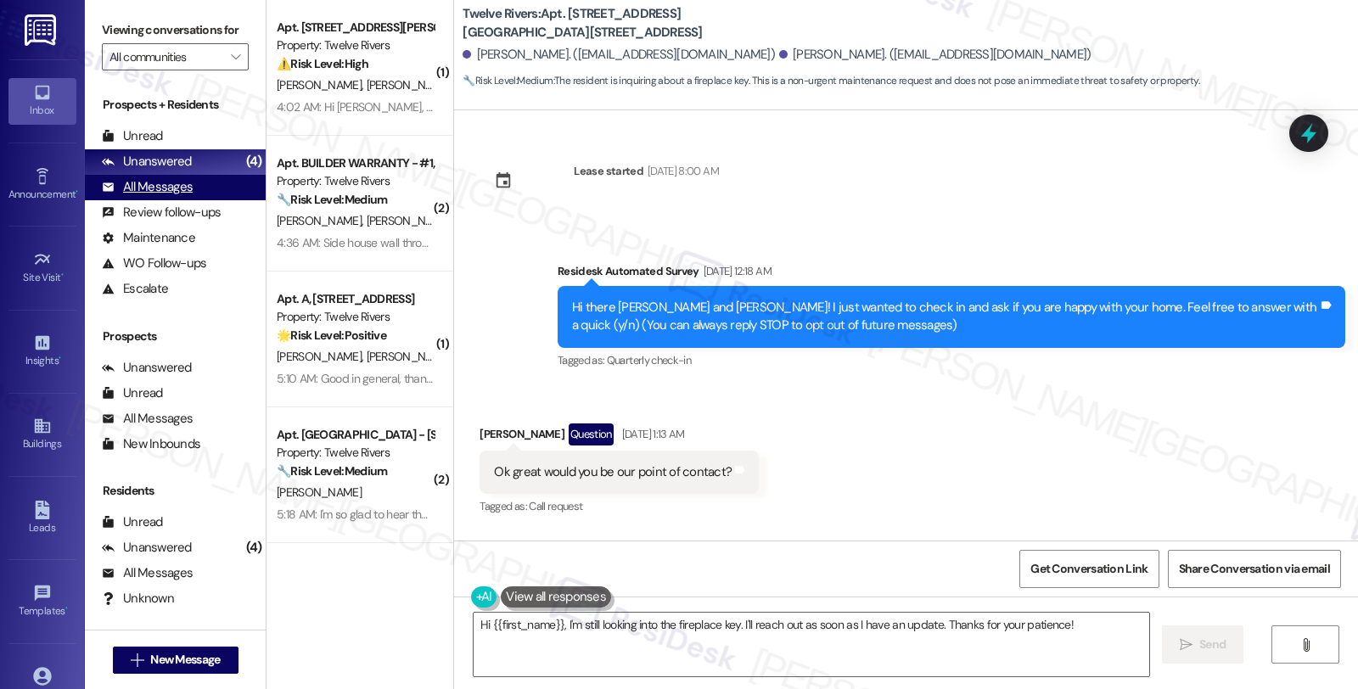
scroll to position [18691, 0]
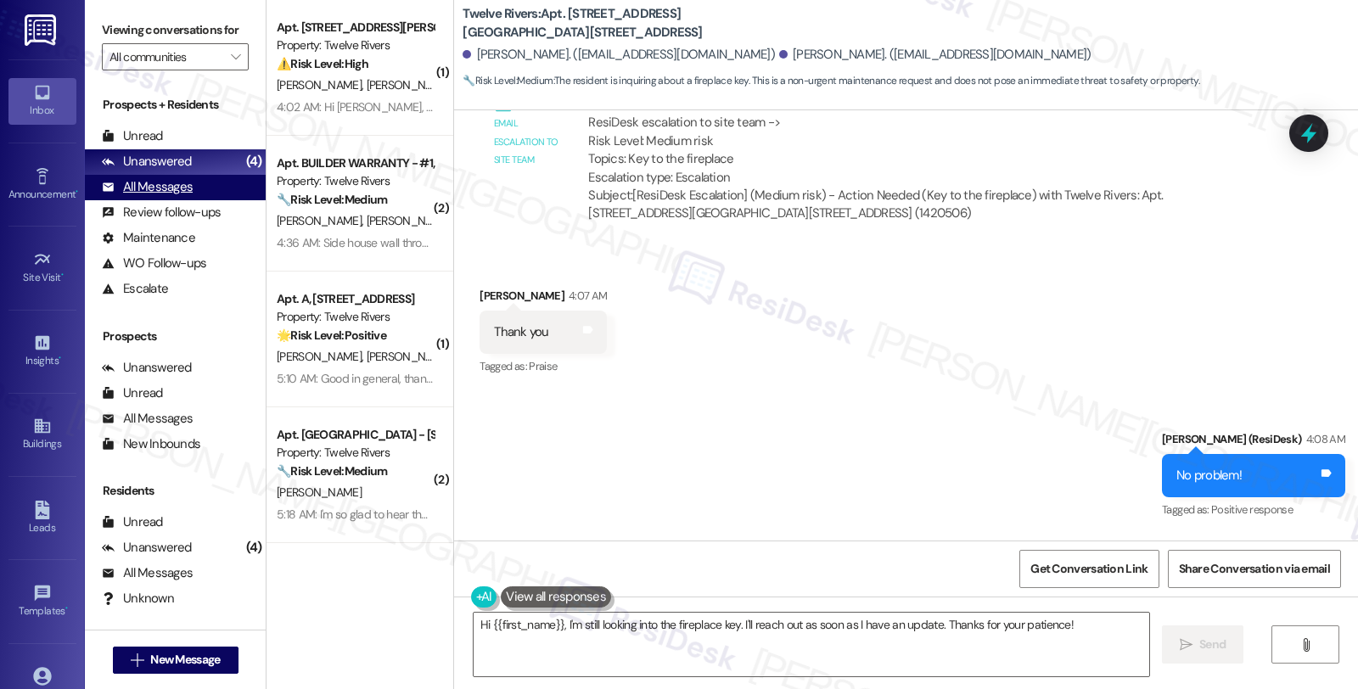
click at [171, 196] on div "All Messages" at bounding box center [147, 187] width 91 height 18
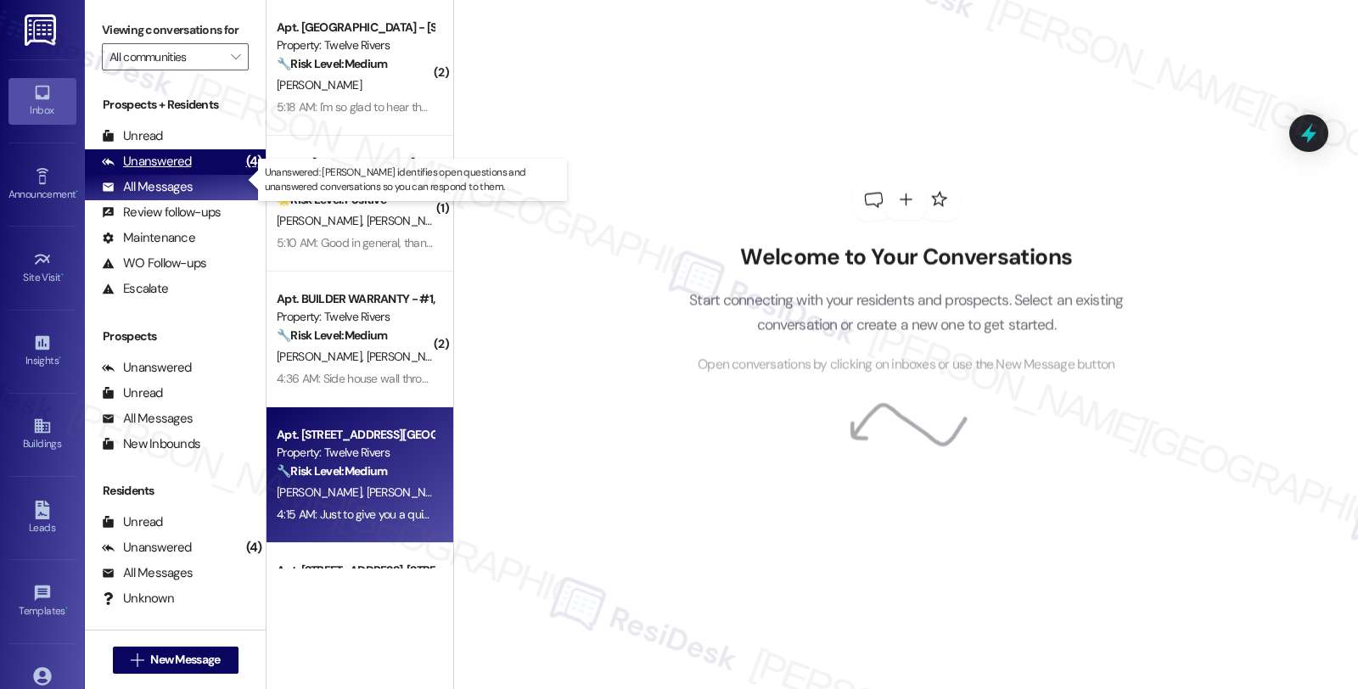
click at [179, 171] on div "Unanswered" at bounding box center [147, 162] width 90 height 18
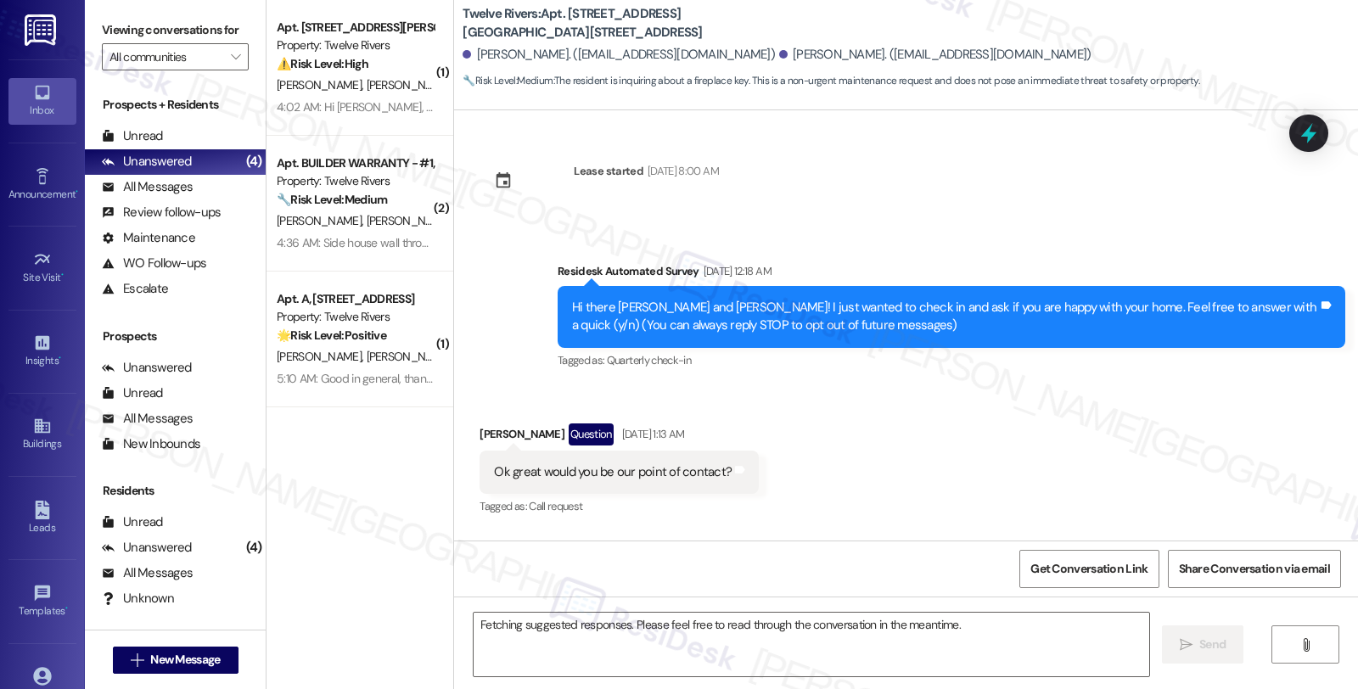
scroll to position [18411, 0]
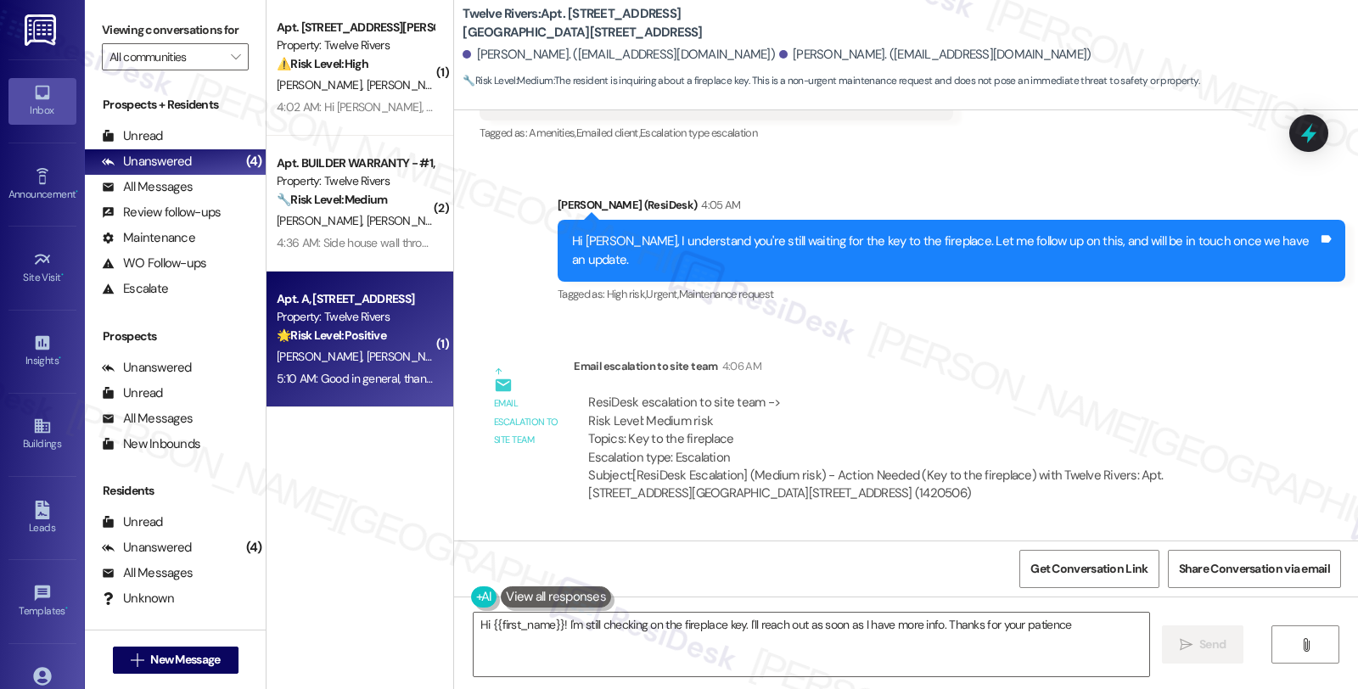
type textarea "Hi {{first_name}}! I'm still checking on the fireplace key. I'll reach out as s…"
click at [393, 352] on span "[PERSON_NAME] [PERSON_NAME]" at bounding box center [455, 356] width 177 height 15
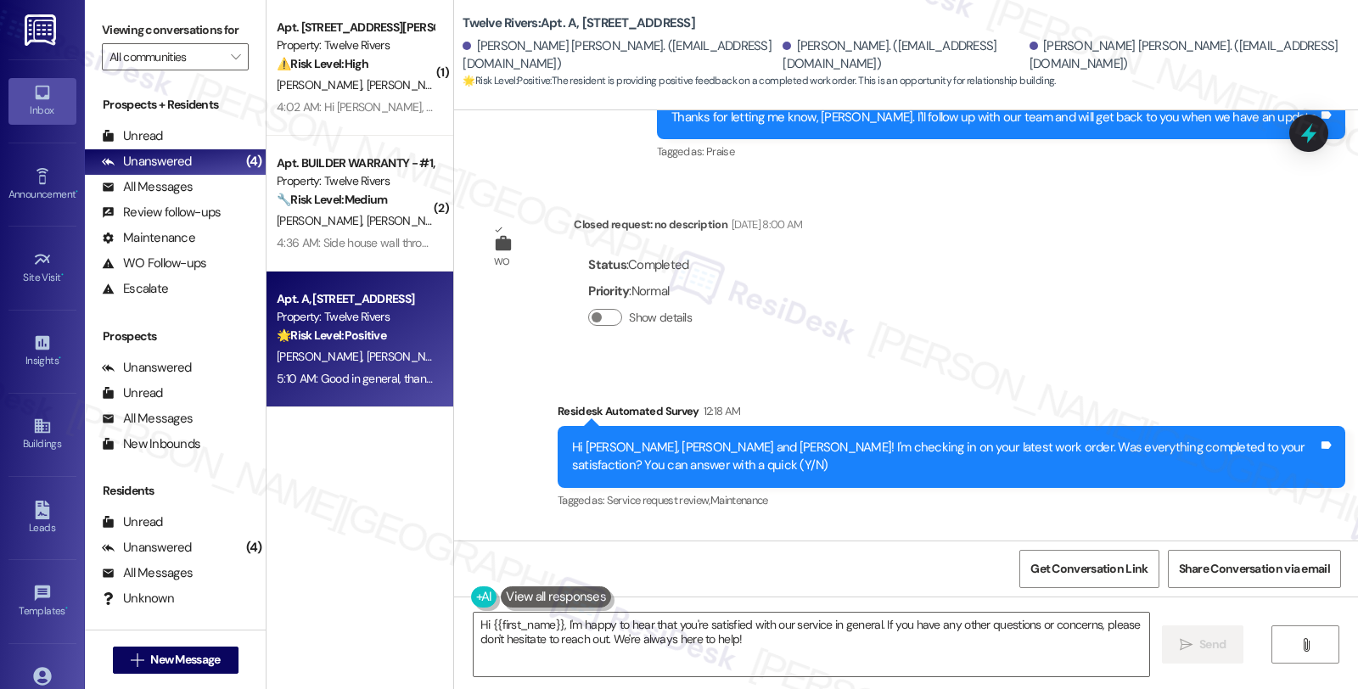
scroll to position [8337, 0]
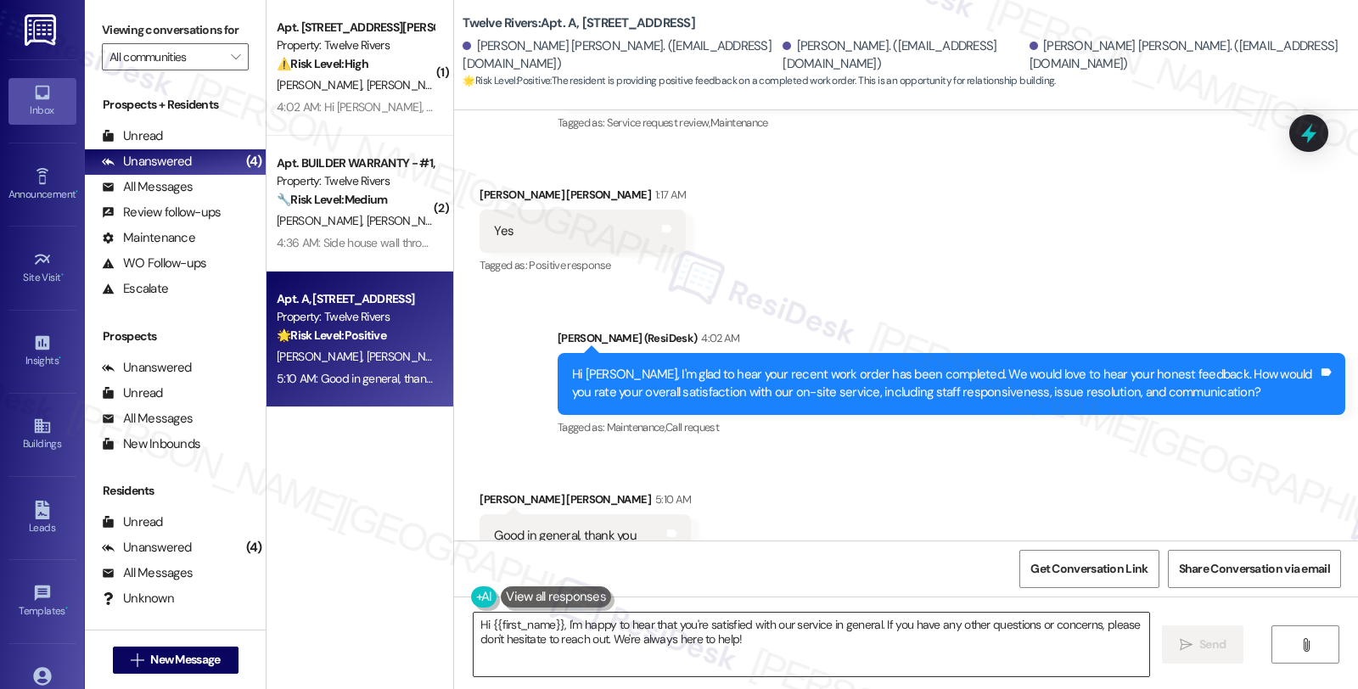
click at [474, 622] on textarea "Hi {{first_name}}, I'm happy to hear that you're satisfied with our service in …" at bounding box center [812, 645] width 676 height 64
click at [474, 630] on textarea "Hi {{first_name}}, I'm happy to hear that you're satisfied with our service in …" at bounding box center [812, 645] width 676 height 64
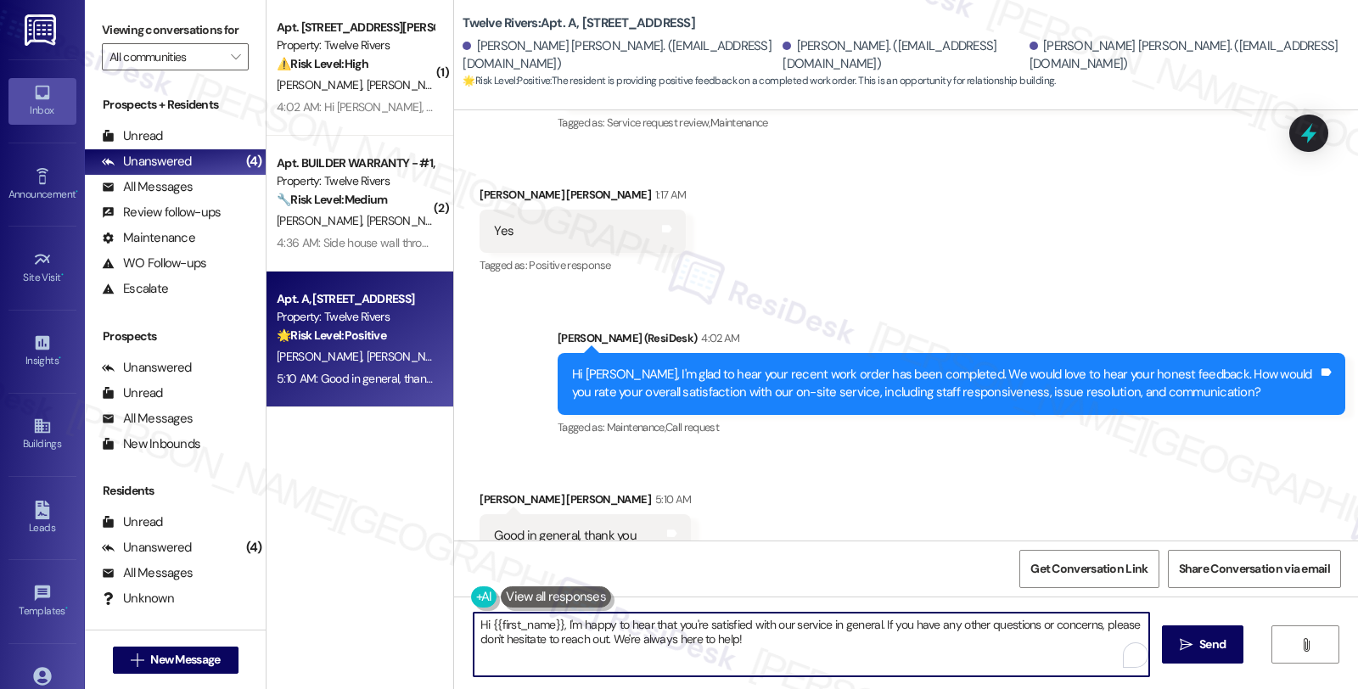
click at [474, 625] on textarea "Hi {{first_name}}, I'm happy to hear that you're satisfied with our service in …" at bounding box center [812, 645] width 676 height 64
click at [827, 618] on textarea "I'm happy to hear that you're generally satisfied with our service." at bounding box center [812, 645] width 676 height 64
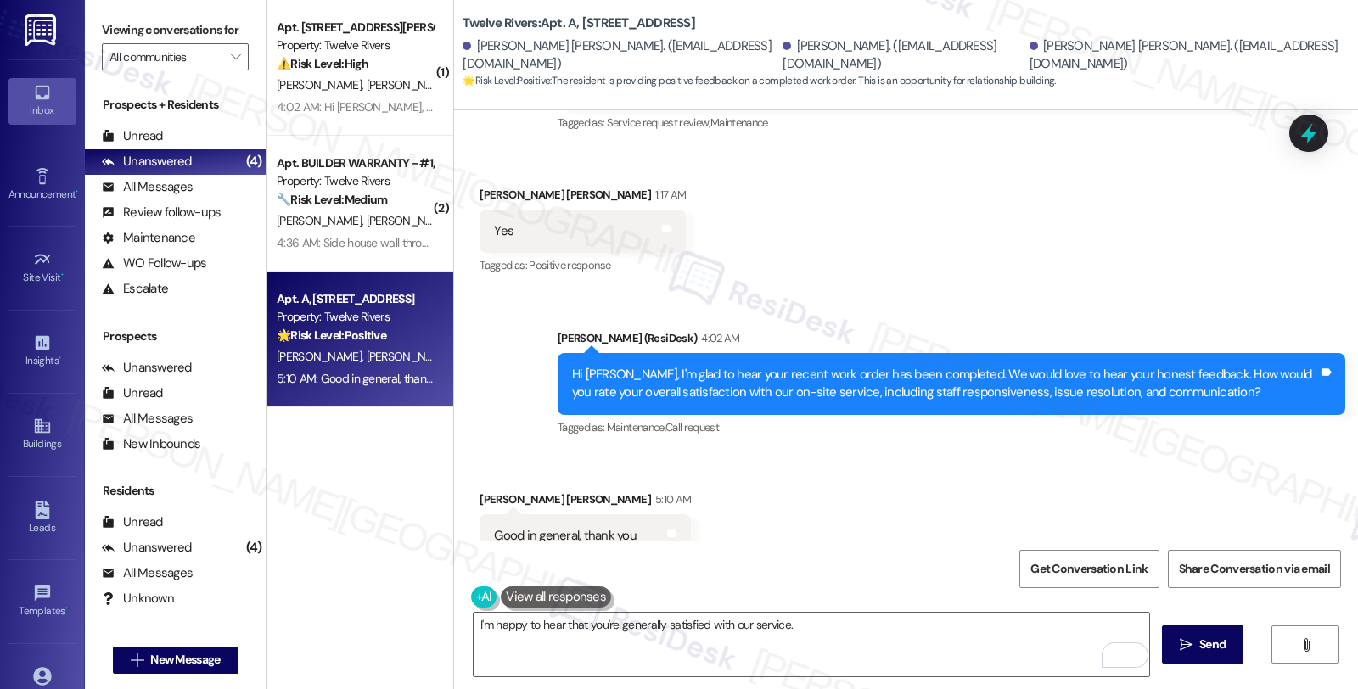
click at [807, 490] on div "Received via SMS [PERSON_NAME] [PERSON_NAME] 5:10 AM Good in general, thank you…" at bounding box center [906, 523] width 904 height 143
click at [841, 617] on textarea "I'm happy to hear that you're generally satisfied with our service." at bounding box center [812, 645] width 676 height 64
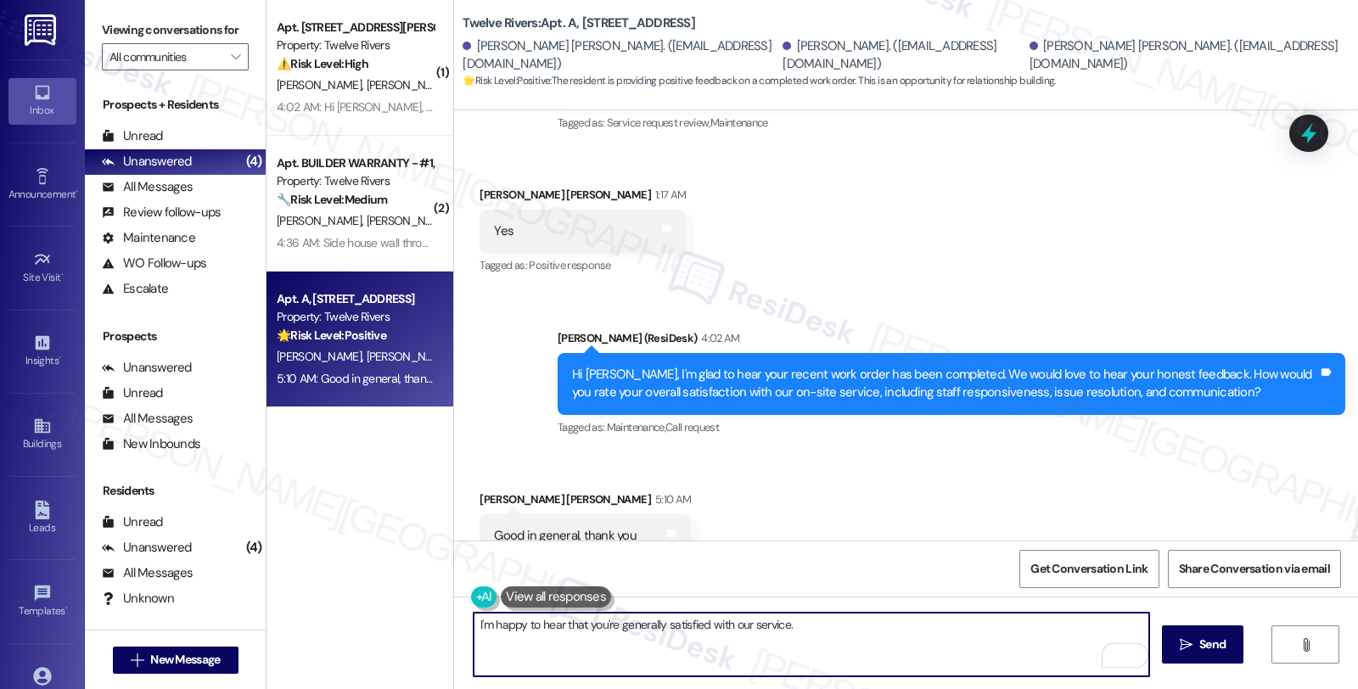
click at [842, 617] on textarea "I'm happy to hear that you're generally satisfied with our service." at bounding box center [812, 645] width 676 height 64
paste textarea "Can I ask a quick favor...would you mind sharing your positive experience by wr…"
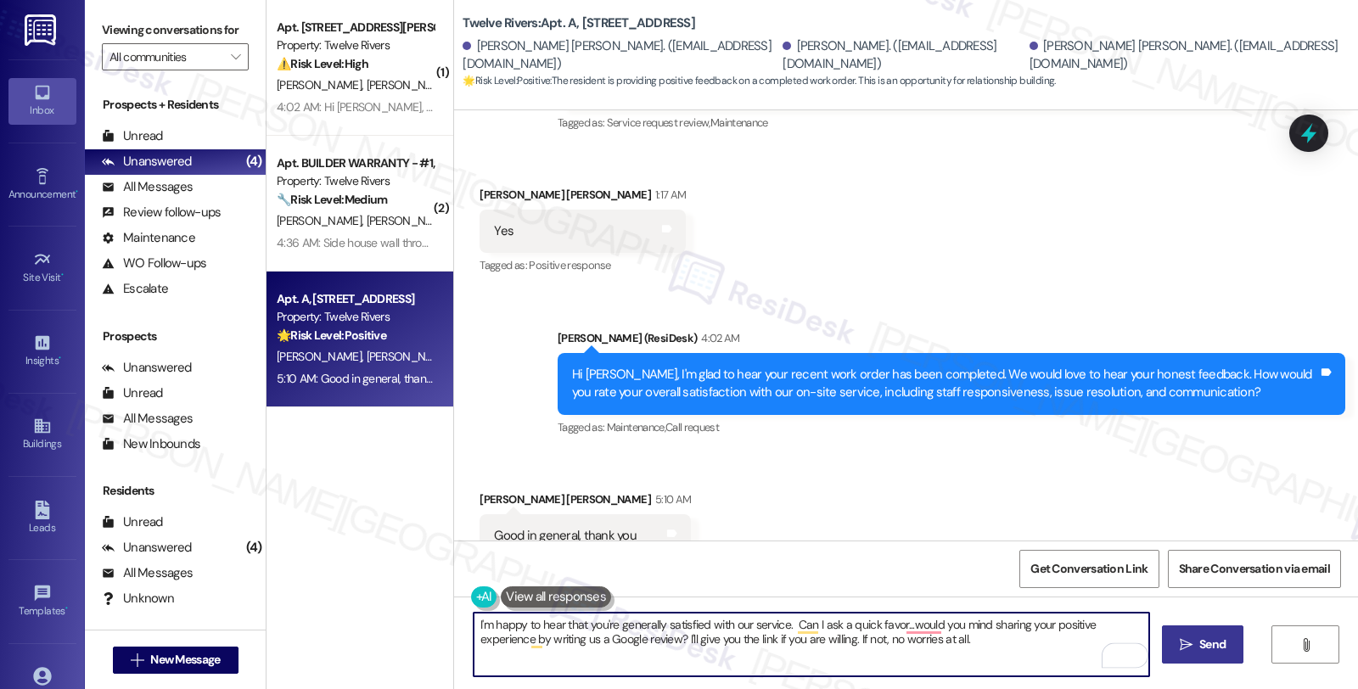
type textarea "I'm happy to hear that you're generally satisfied with our service. Can I ask a…"
click at [1177, 643] on span " Send" at bounding box center [1203, 645] width 53 height 18
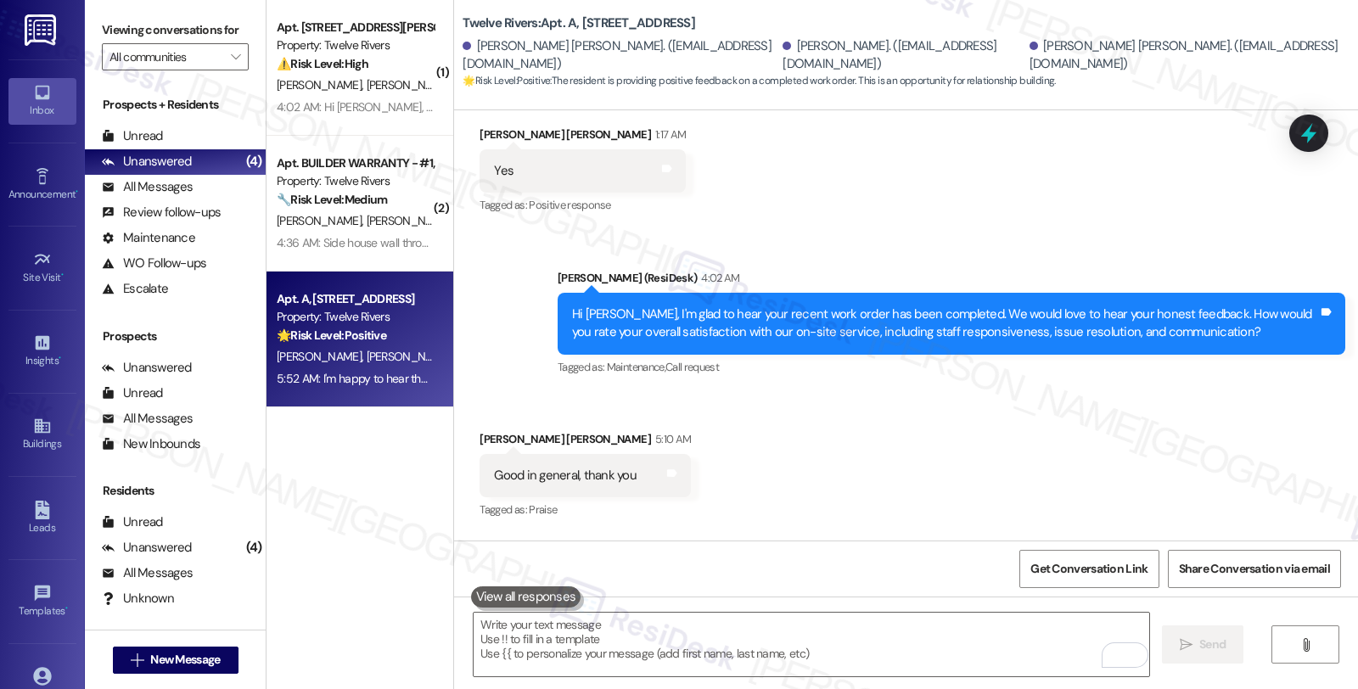
scroll to position [8473, 0]
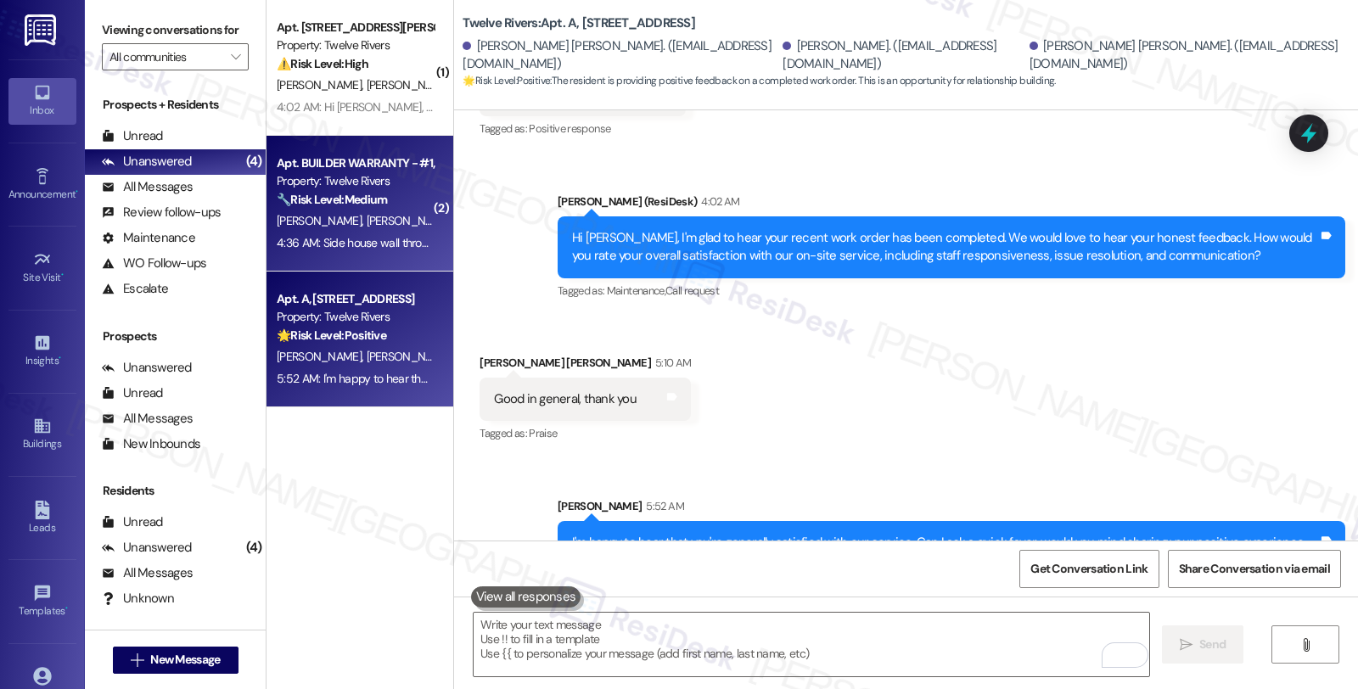
click at [404, 176] on div "Property: Twelve Rivers" at bounding box center [355, 181] width 157 height 18
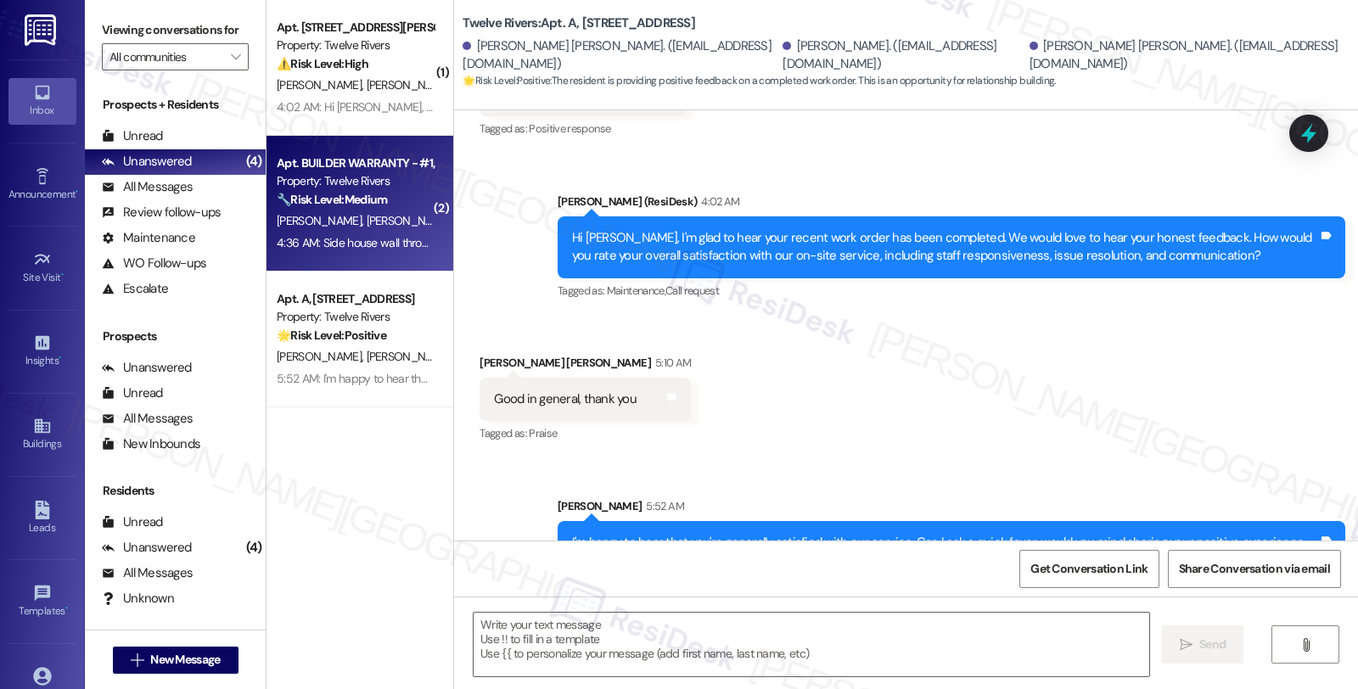
type textarea "Fetching suggested responses. Please feel free to read through the conversation…"
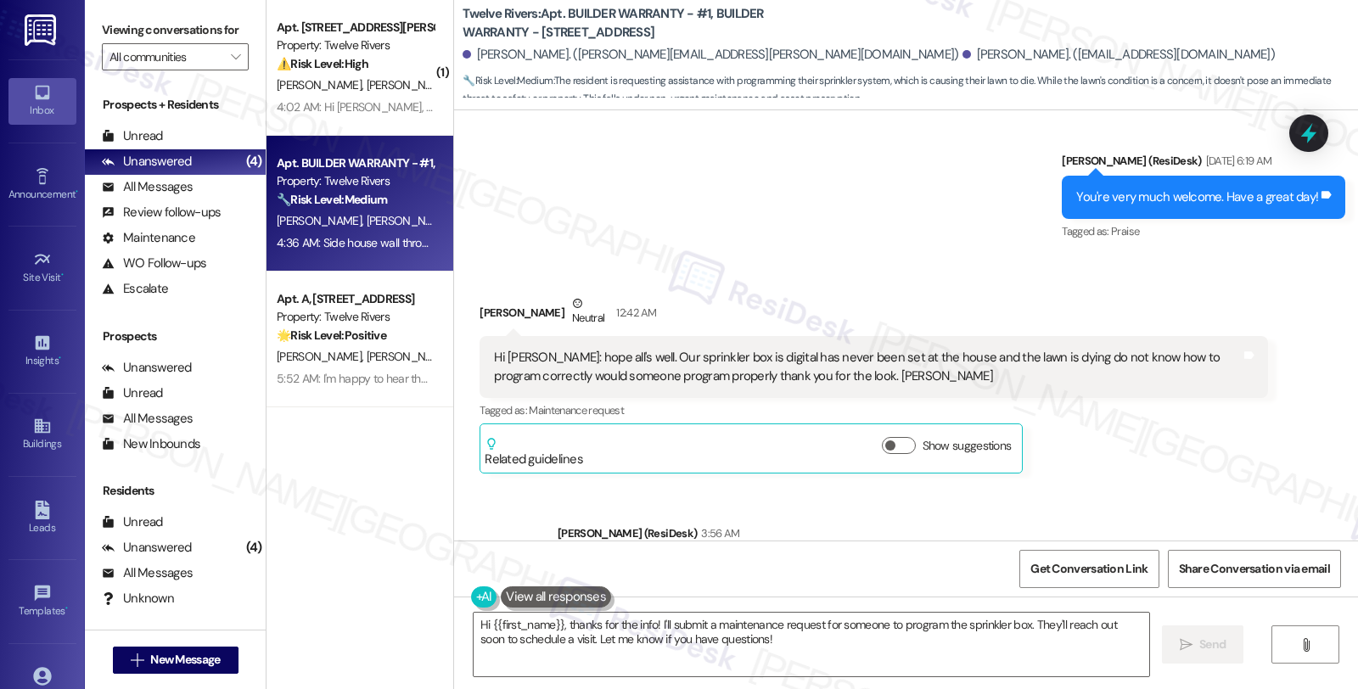
scroll to position [2757, 0]
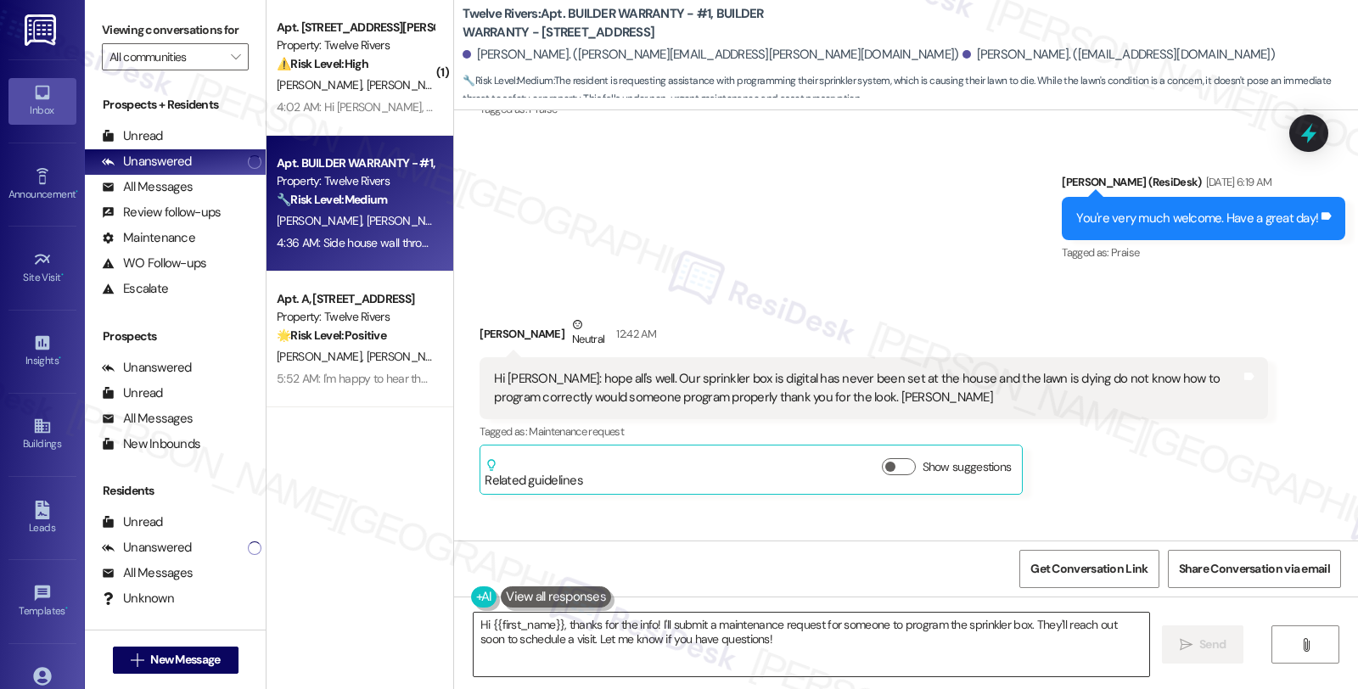
click at [629, 642] on textarea "Hi {{first_name}}, thanks for the info! I'll submit a maintenance request for s…" at bounding box center [812, 645] width 676 height 64
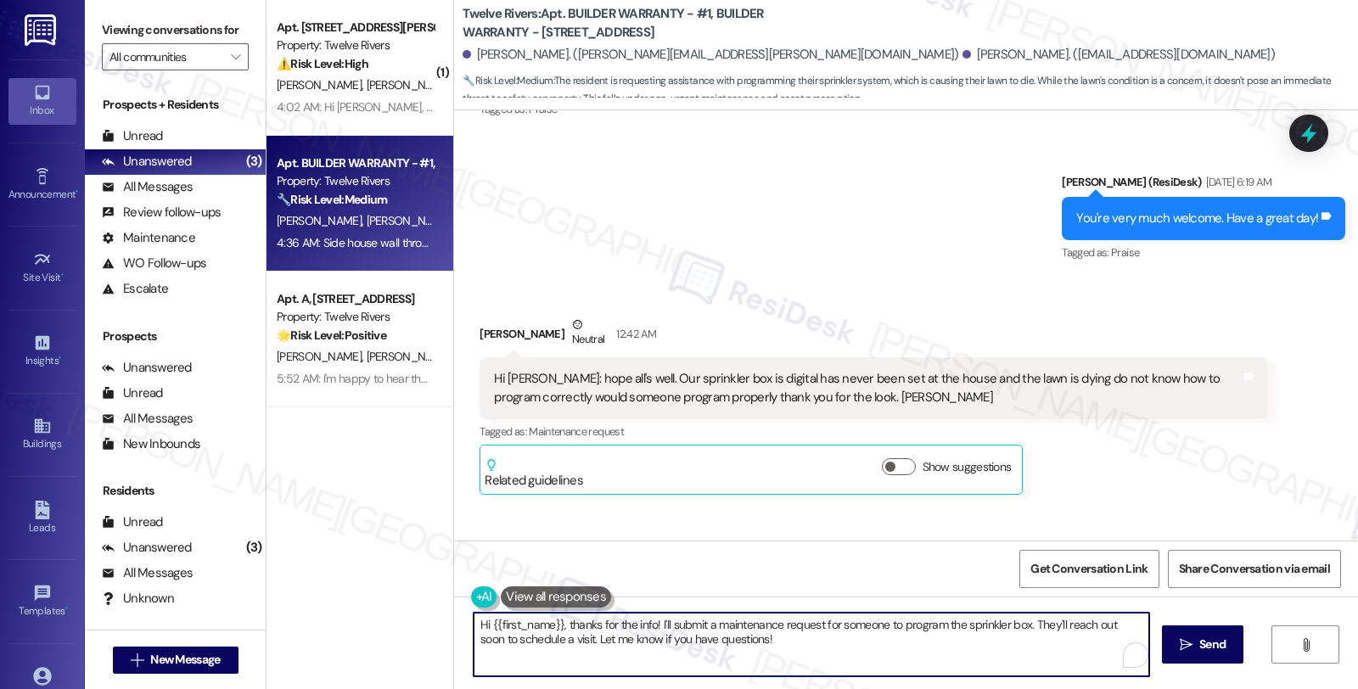
paste textarea "Do you know if the sprinklers turn on at all right now, even manually, or have …"
paste textarea "To enrich screen reader interactions, please activate Accessibility in Grammarl…"
type textarea "Do you know if the sprinklers turn on at all right now, even manually, or have …"
click at [938, 620] on textarea "Do you know if the sprinklers turn on at all right now, even manually, or have …" at bounding box center [812, 645] width 676 height 64
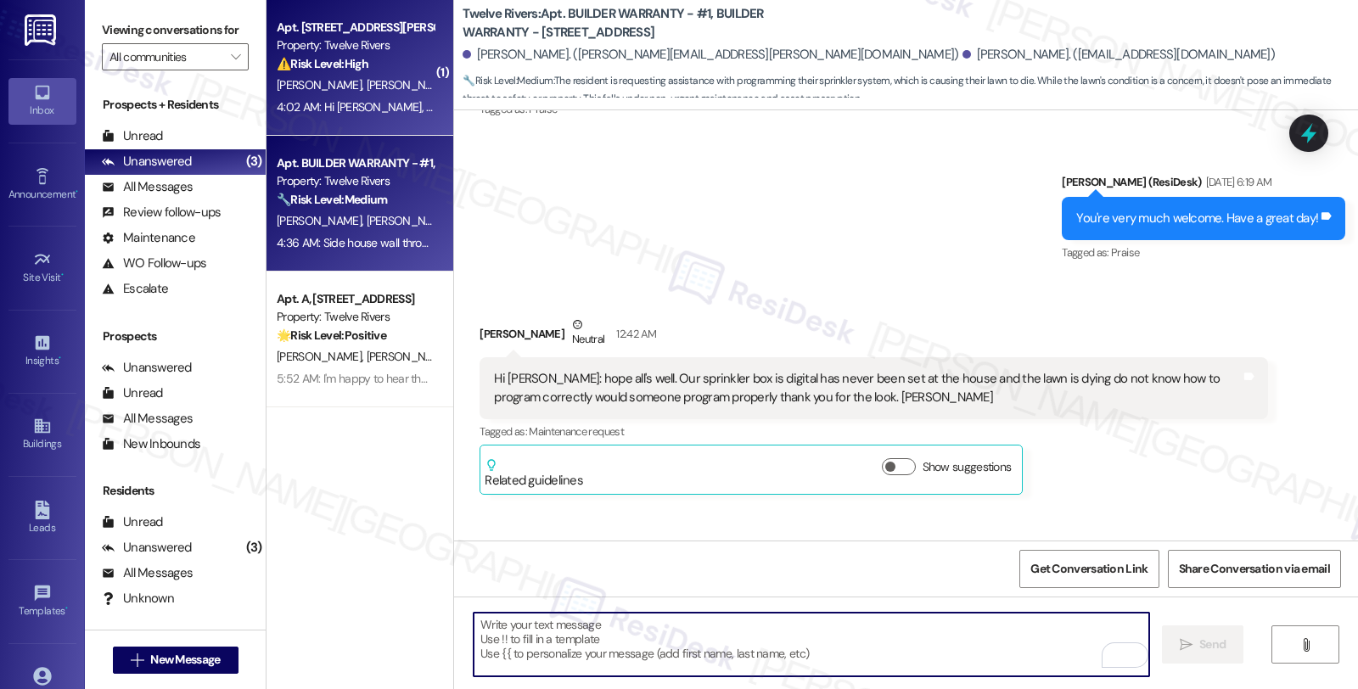
type textarea "Fetching suggested responses. Please feel free to read through the conversation…"
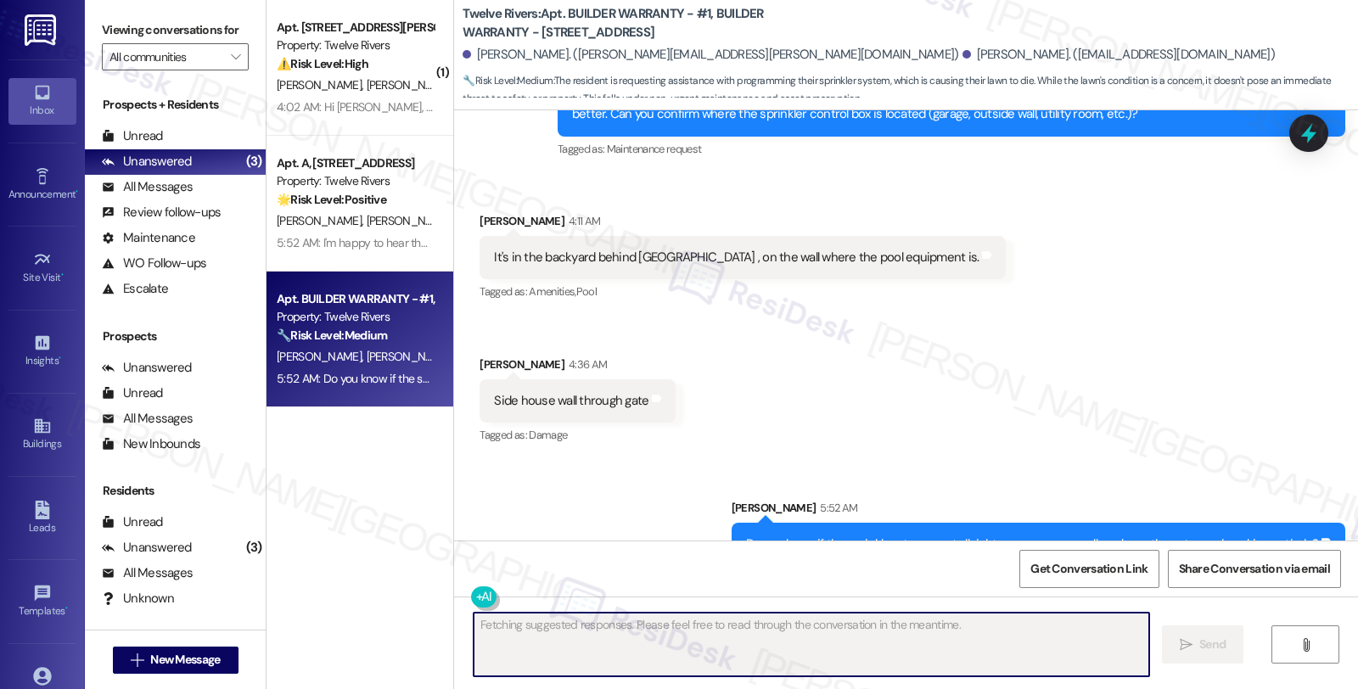
scroll to position [3254, 0]
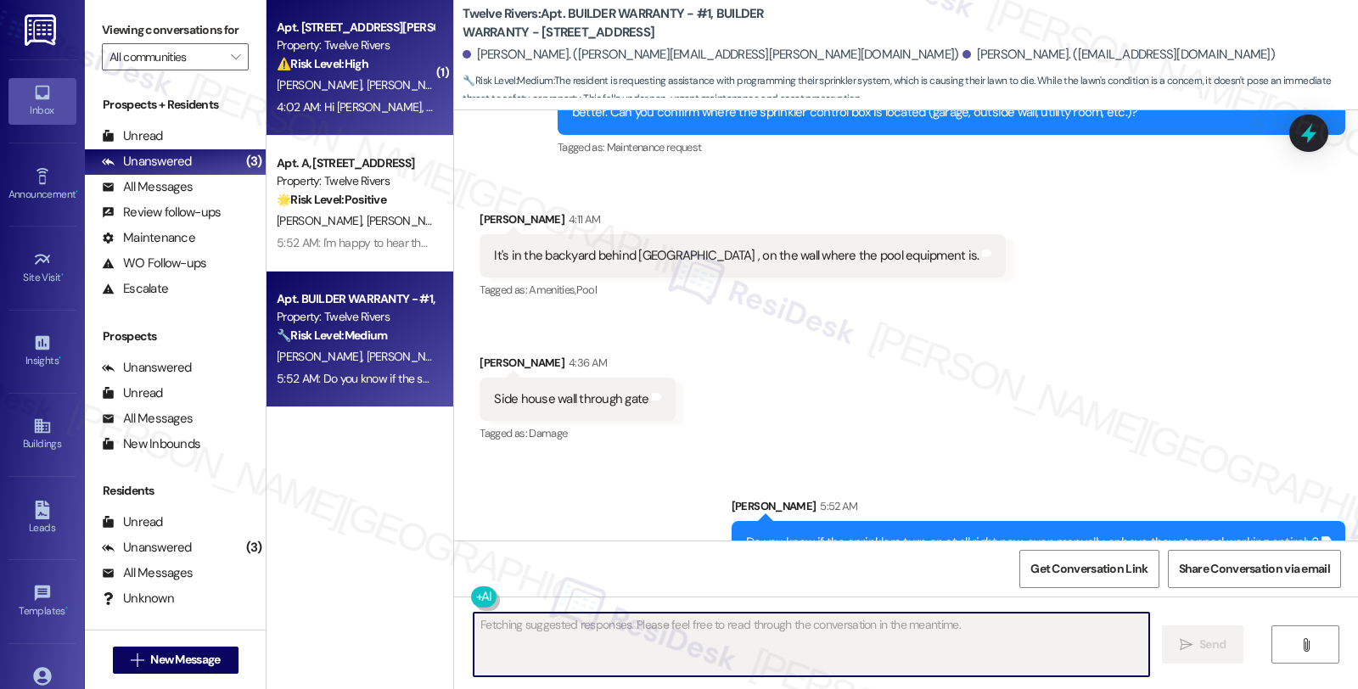
click at [396, 66] on div "⚠️ Risk Level: High The resident is frustrated about repeated breaker issues an…" at bounding box center [355, 64] width 157 height 18
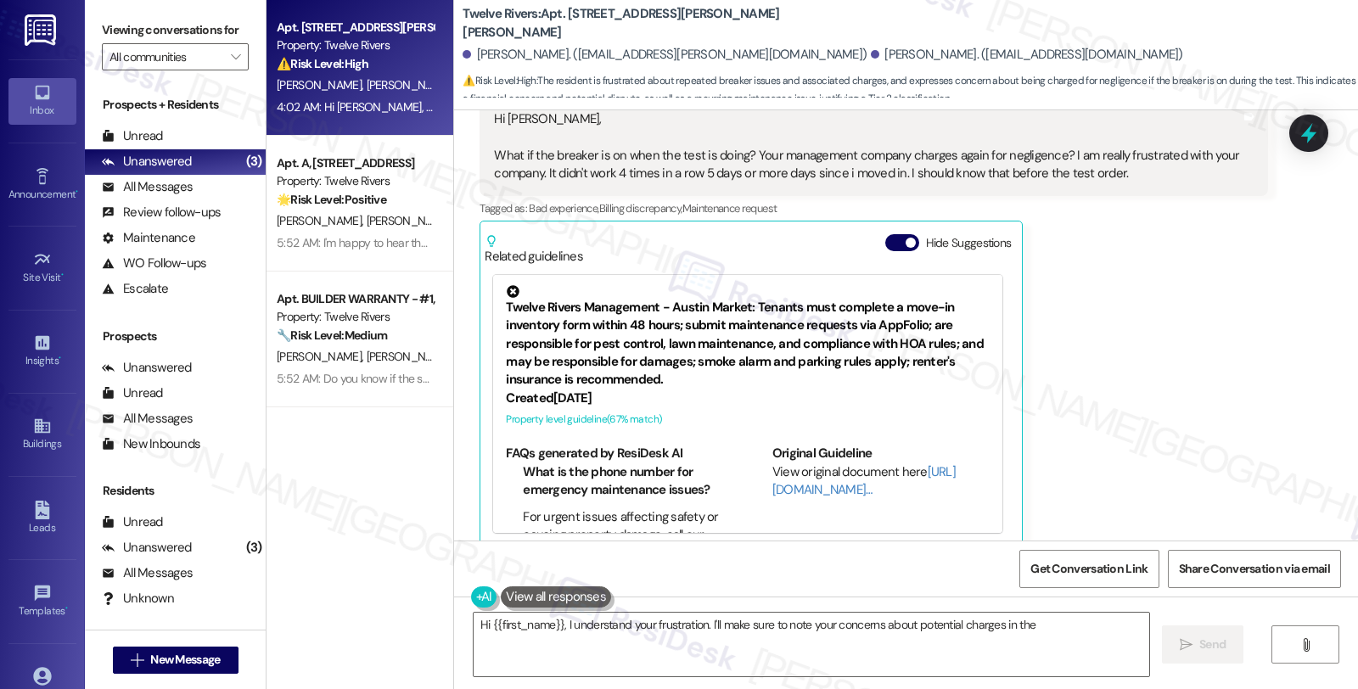
scroll to position [4333, 0]
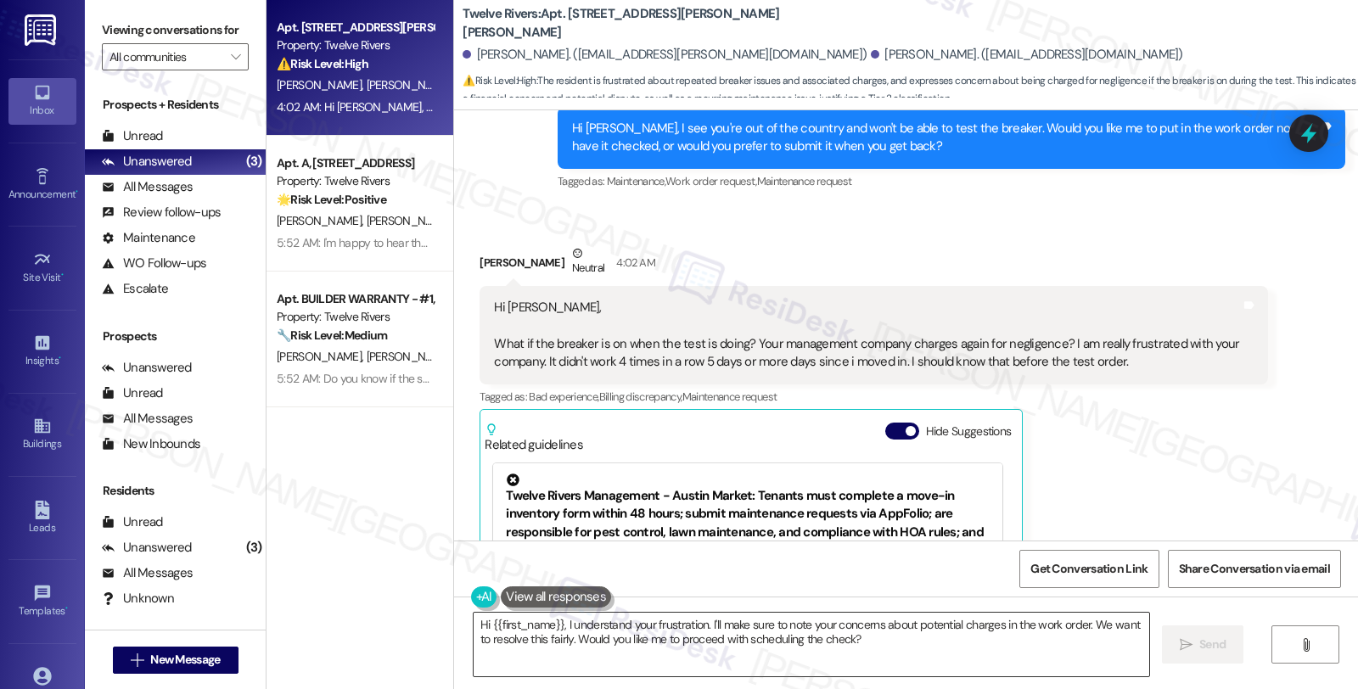
click at [820, 651] on textarea "Hi {{first_name}}, I understand your frustration. I'll make sure to note your c…" at bounding box center [812, 645] width 676 height 64
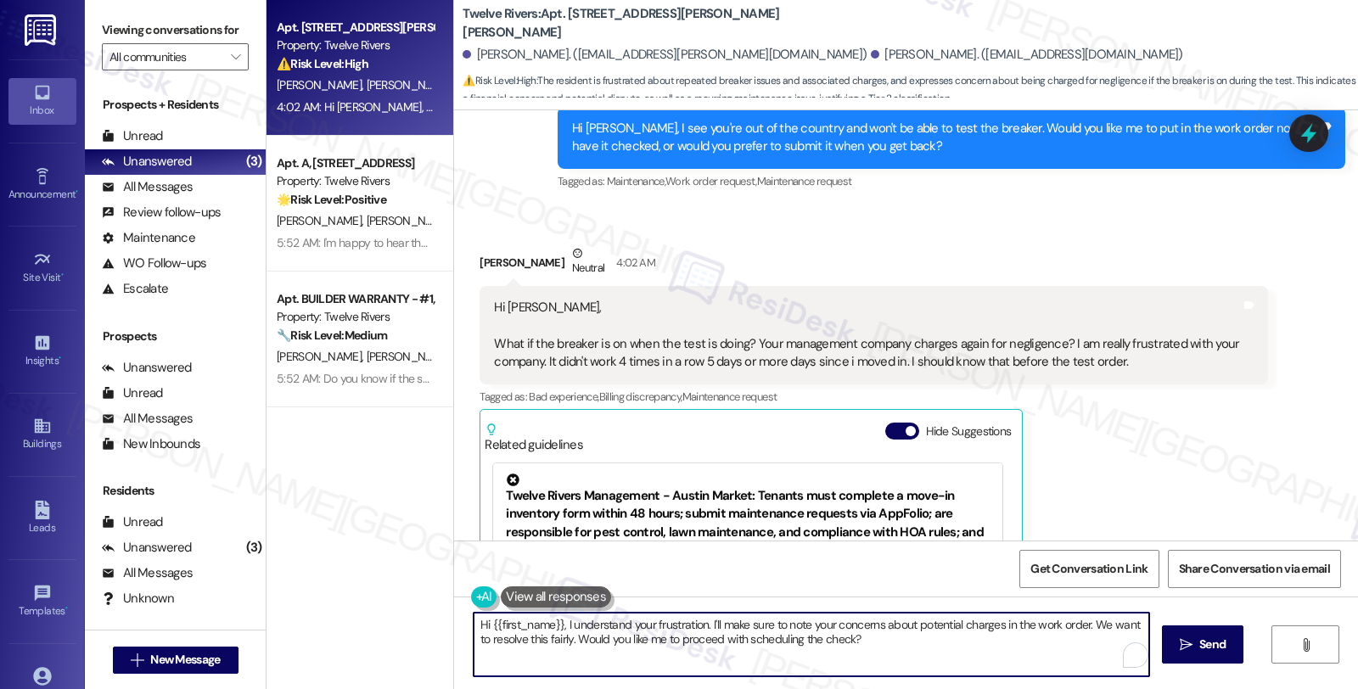
click at [474, 632] on textarea "Hi {{first_name}}, I understand your frustration. I'll make sure to note your c…" at bounding box center [812, 645] width 676 height 64
paste textarea "Do we have your permission to enter during your absence? Also, do you have pets…"
click at [667, 623] on textarea "Let me put in a work order to have it cheld. Do we have your permission to ente…" at bounding box center [812, 645] width 676 height 64
click at [707, 664] on textarea "Let me put in a work order to have it checked. Do we have your permission to en…" at bounding box center [812, 645] width 676 height 64
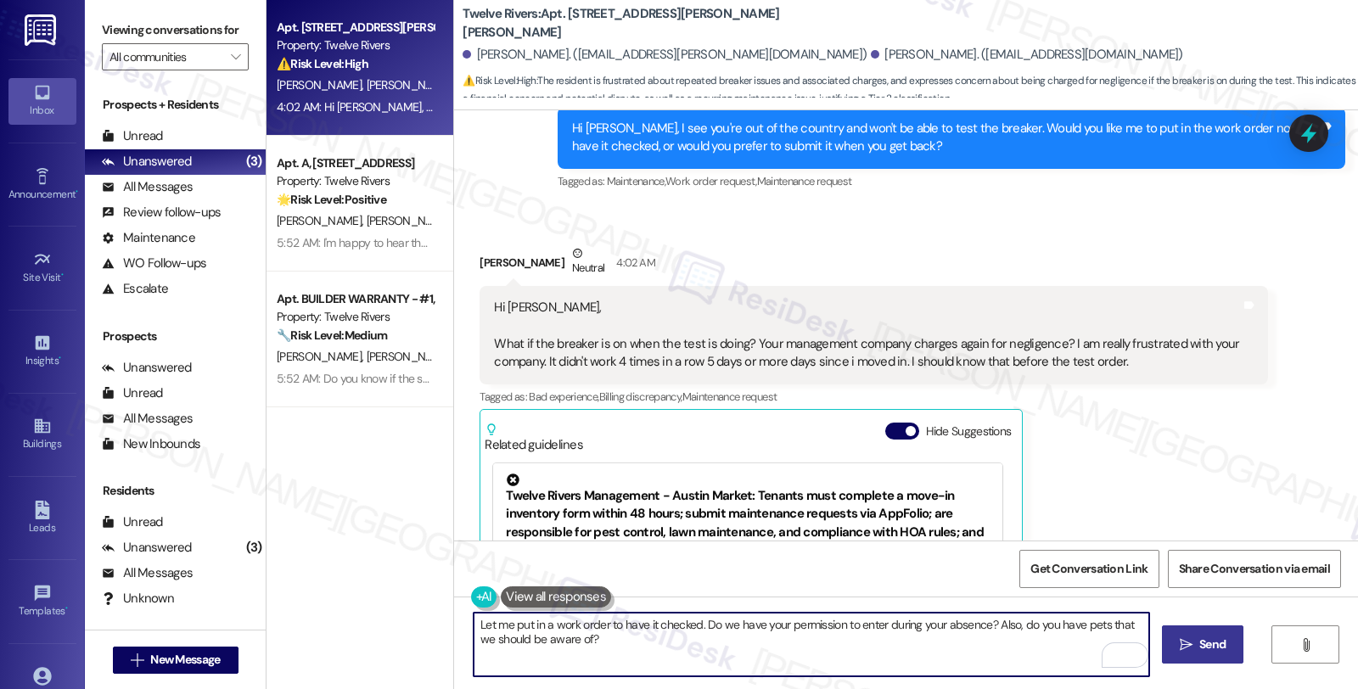
click at [1204, 649] on span "Send" at bounding box center [1213, 645] width 26 height 18
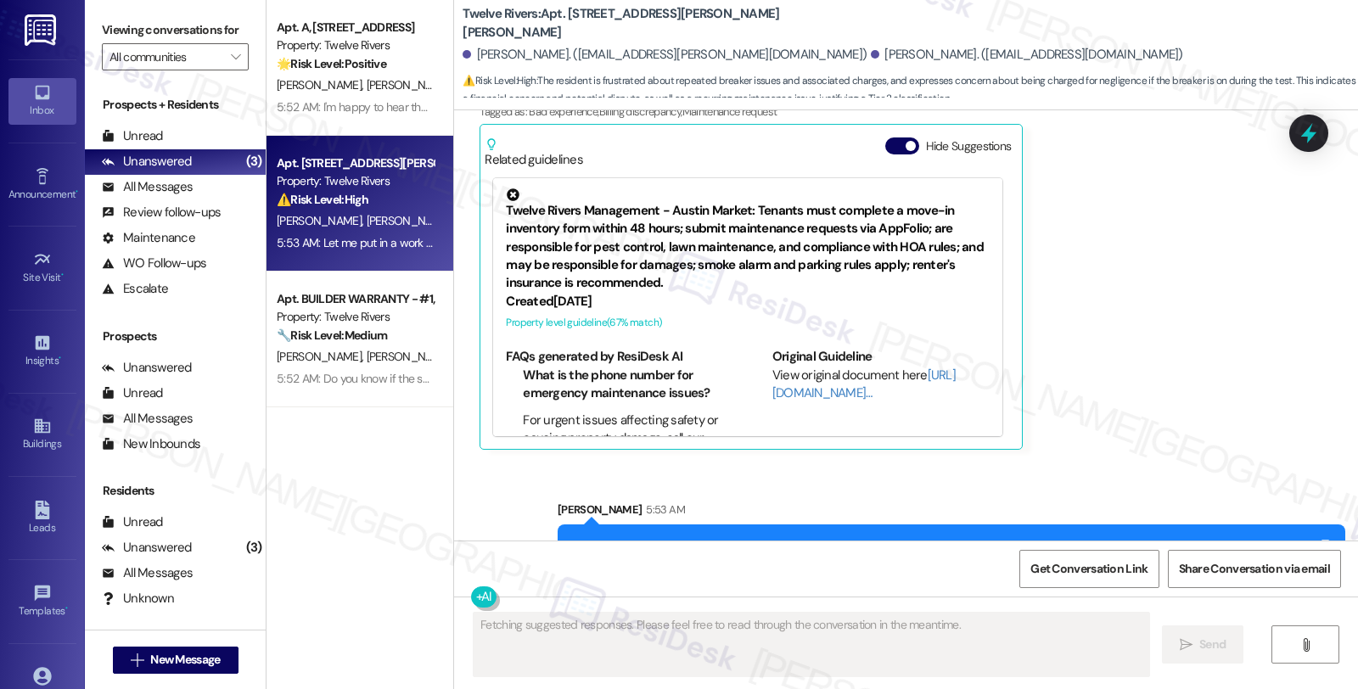
scroll to position [4658, 0]
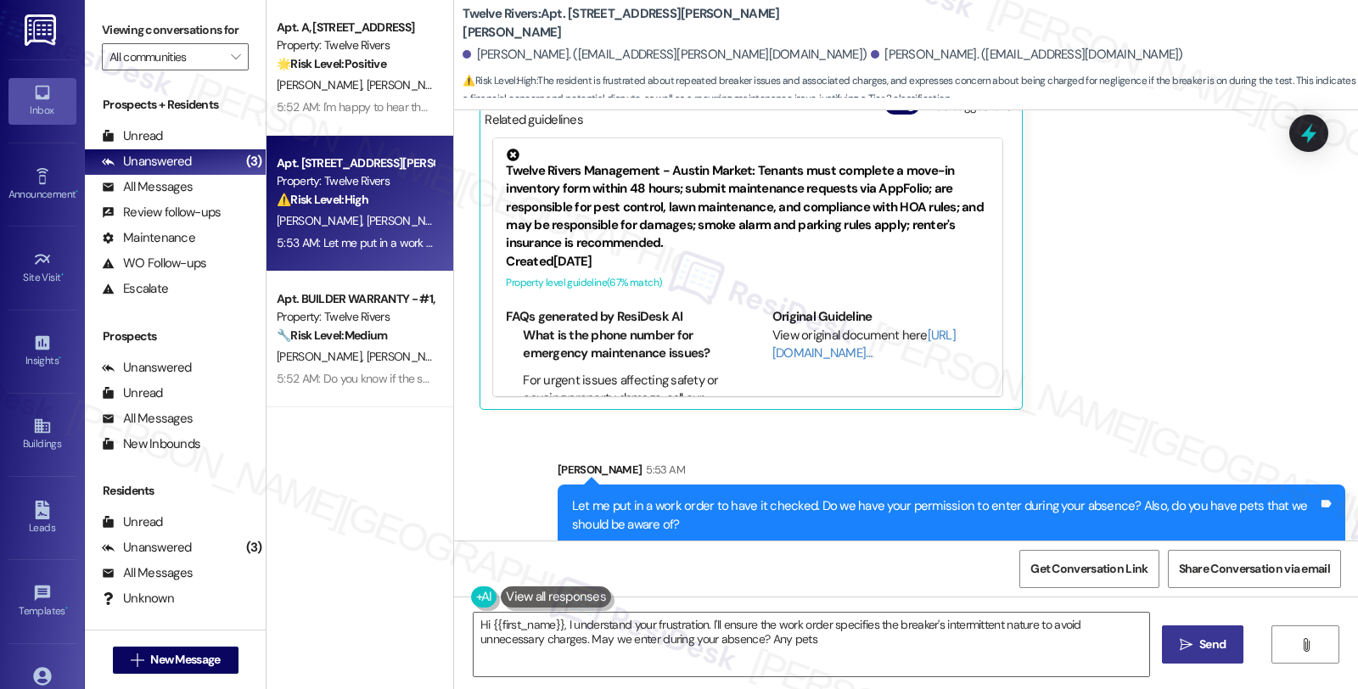
type textarea "Hi {{first_name}}, I understand your frustration. I'll ensure the work order sp…"
